Goal: Information Seeking & Learning: Understand process/instructions

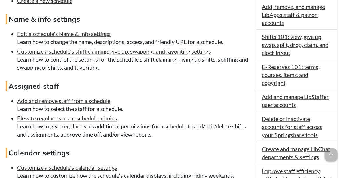
scroll to position [258, 0]
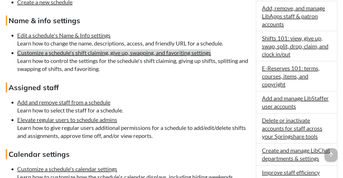
scroll to position [372, 0]
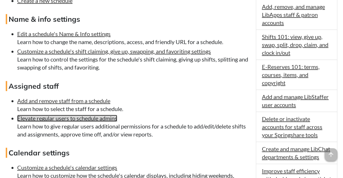
click at [66, 122] on link "Elevate regular users to schedule admins" at bounding box center [67, 118] width 100 height 7
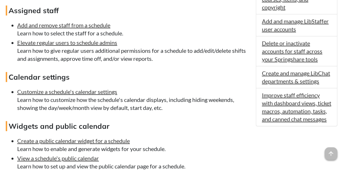
scroll to position [458, 0]
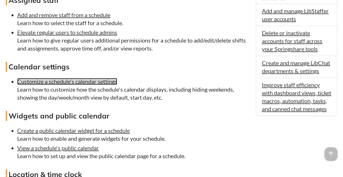
click at [86, 85] on link "Customize a schedule's calendar settings" at bounding box center [67, 81] width 100 height 7
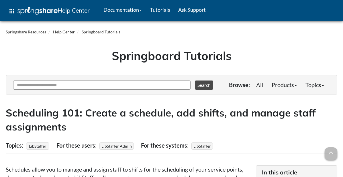
scroll to position [258, 0]
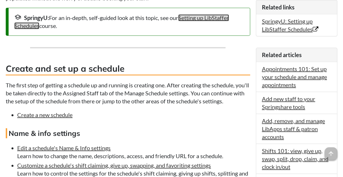
click at [206, 18] on link "Setting up LibStaffer Schedules" at bounding box center [121, 21] width 214 height 15
